Goal: Obtain resource: Obtain resource

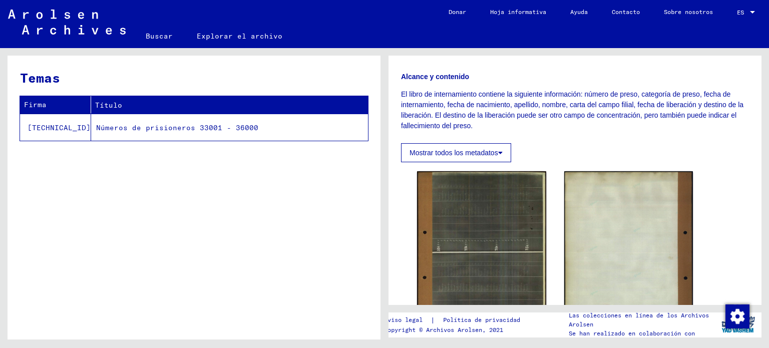
scroll to position [200, 0]
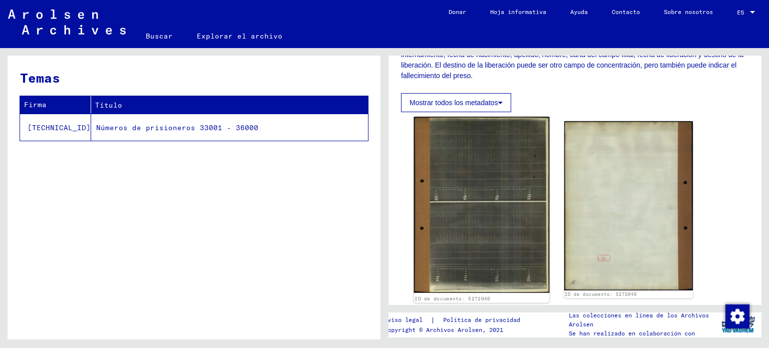
click at [484, 187] on img at bounding box center [481, 205] width 135 height 176
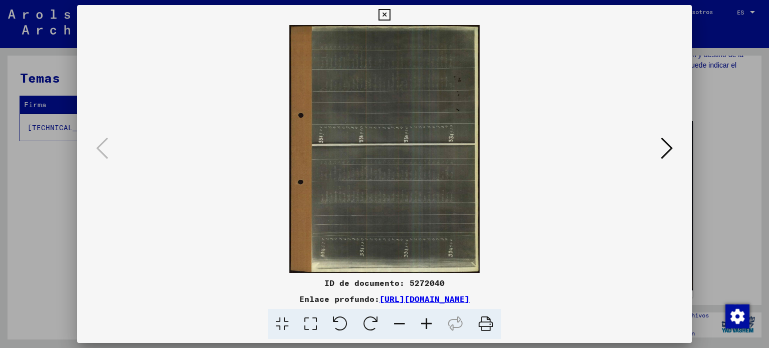
click at [342, 326] on icon at bounding box center [340, 324] width 31 height 31
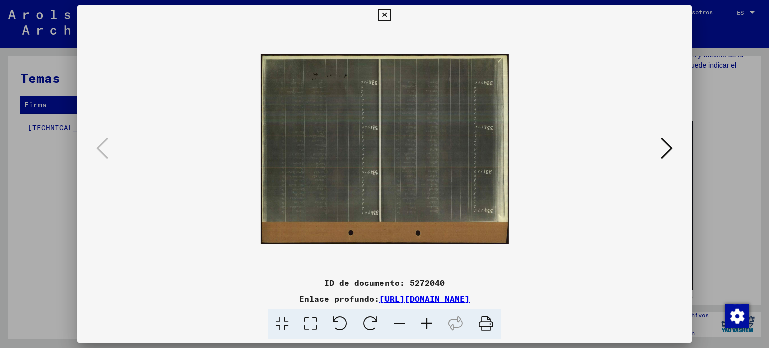
click at [342, 326] on icon at bounding box center [340, 324] width 31 height 31
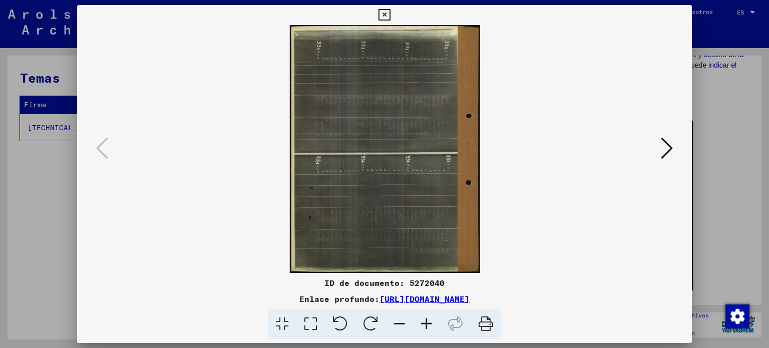
click at [342, 326] on icon at bounding box center [340, 324] width 31 height 31
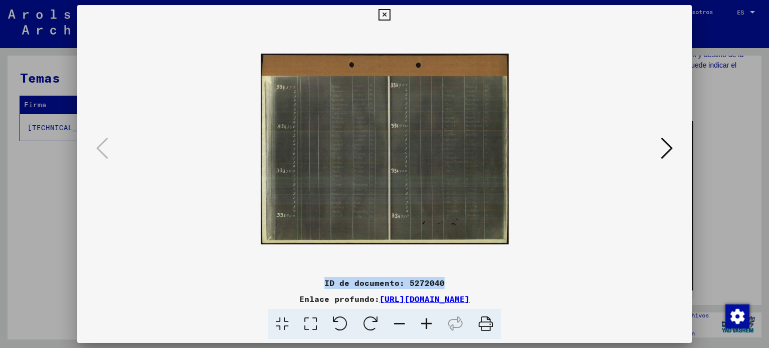
drag, startPoint x: 446, startPoint y: 279, endPoint x: 308, endPoint y: 283, distance: 137.2
click at [308, 283] on div "ID de documento: 5272040" at bounding box center [384, 283] width 615 height 12
copy font "ID de documento: 5272040"
click at [581, 295] on div "Enlace profundo: [URL][DOMAIN_NAME]" at bounding box center [384, 299] width 615 height 12
drag, startPoint x: 579, startPoint y: 298, endPoint x: 277, endPoint y: 299, distance: 301.4
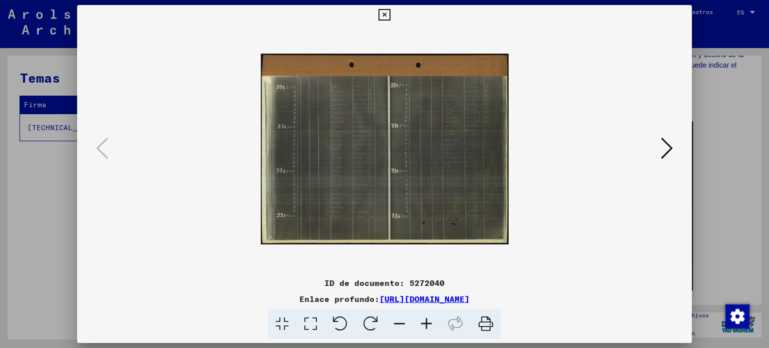
click at [277, 299] on div "Enlace profundo: [URL][DOMAIN_NAME]" at bounding box center [384, 299] width 615 height 12
copy font "[URL][DOMAIN_NAME]"
click at [661, 153] on icon at bounding box center [667, 148] width 12 height 24
